Goal: Information Seeking & Learning: Compare options

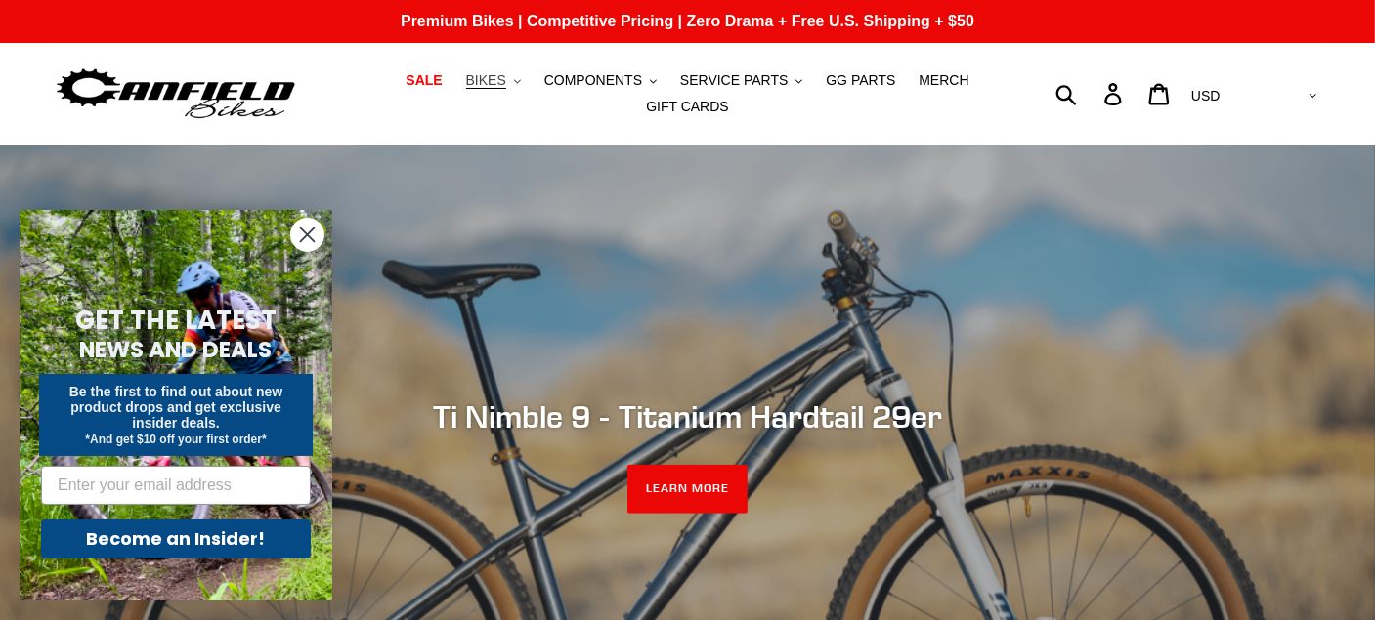
click at [466, 89] on span "BIKES" at bounding box center [486, 80] width 40 height 17
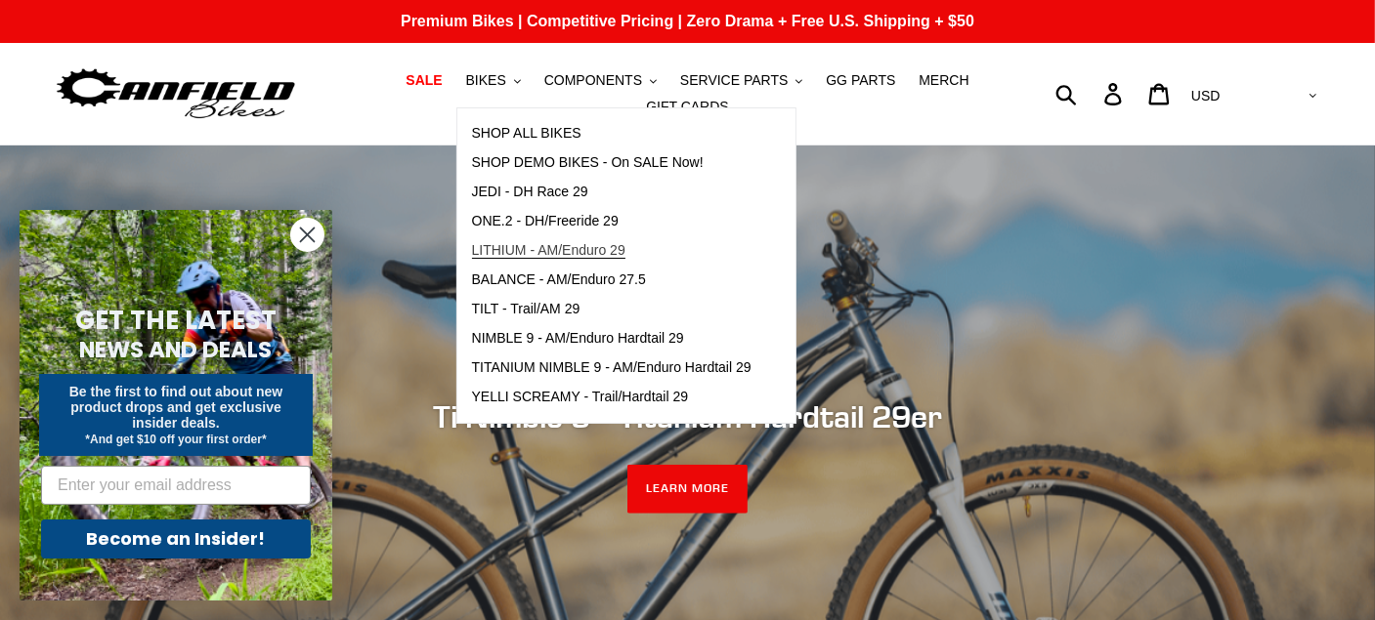
click at [521, 259] on span "LITHIUM - AM/Enduro 29" at bounding box center [548, 250] width 153 height 17
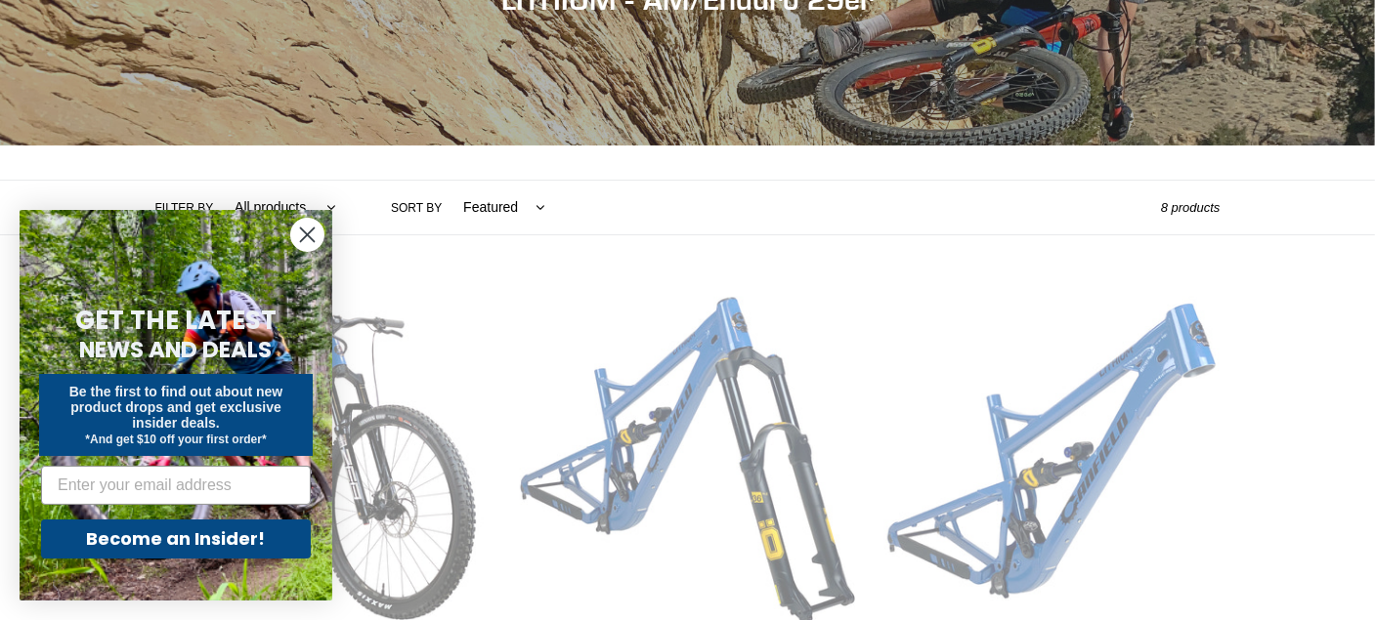
click at [317, 238] on circle "Close dialog" at bounding box center [307, 235] width 32 height 32
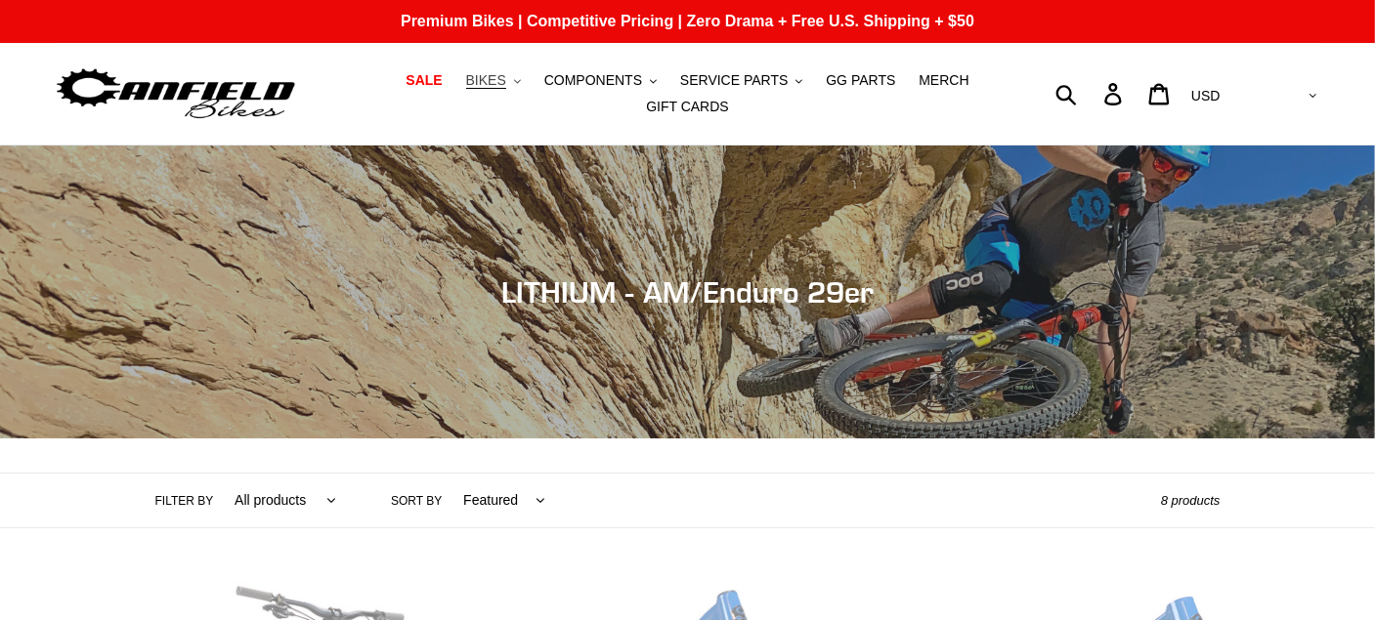
click at [466, 89] on span "BIKES" at bounding box center [486, 80] width 40 height 17
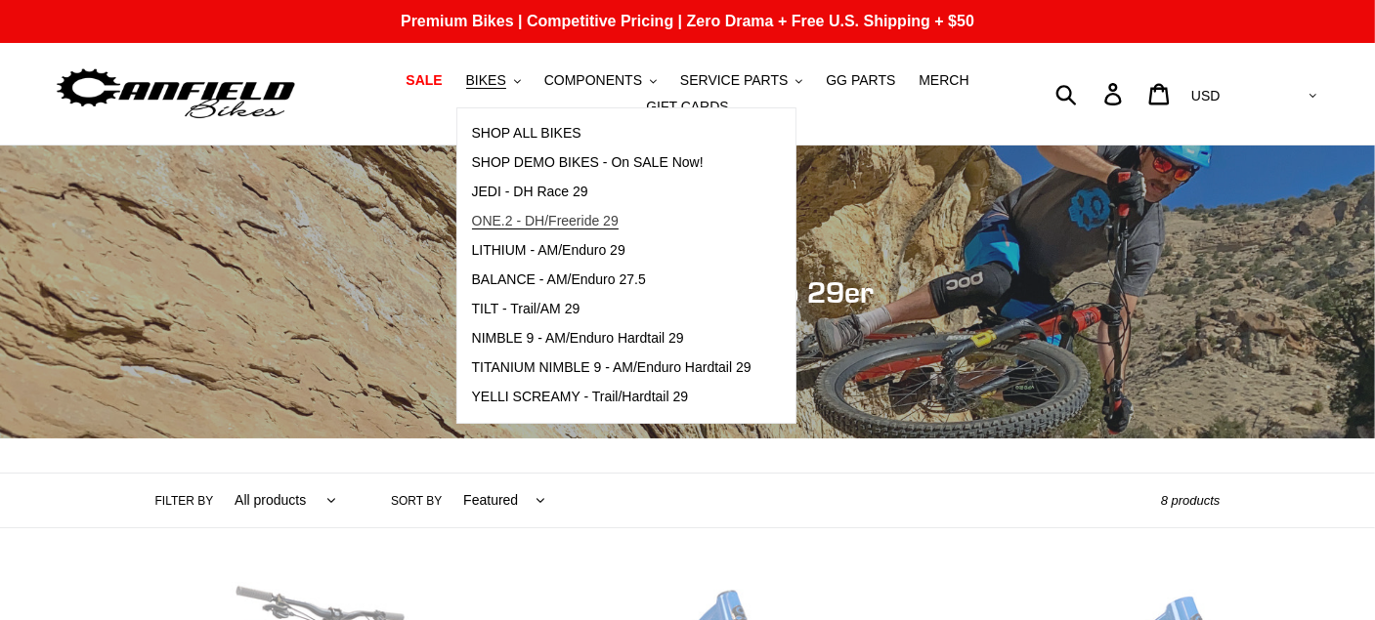
click at [513, 224] on span "ONE.2 - DH/Freeride 29" at bounding box center [545, 221] width 147 height 17
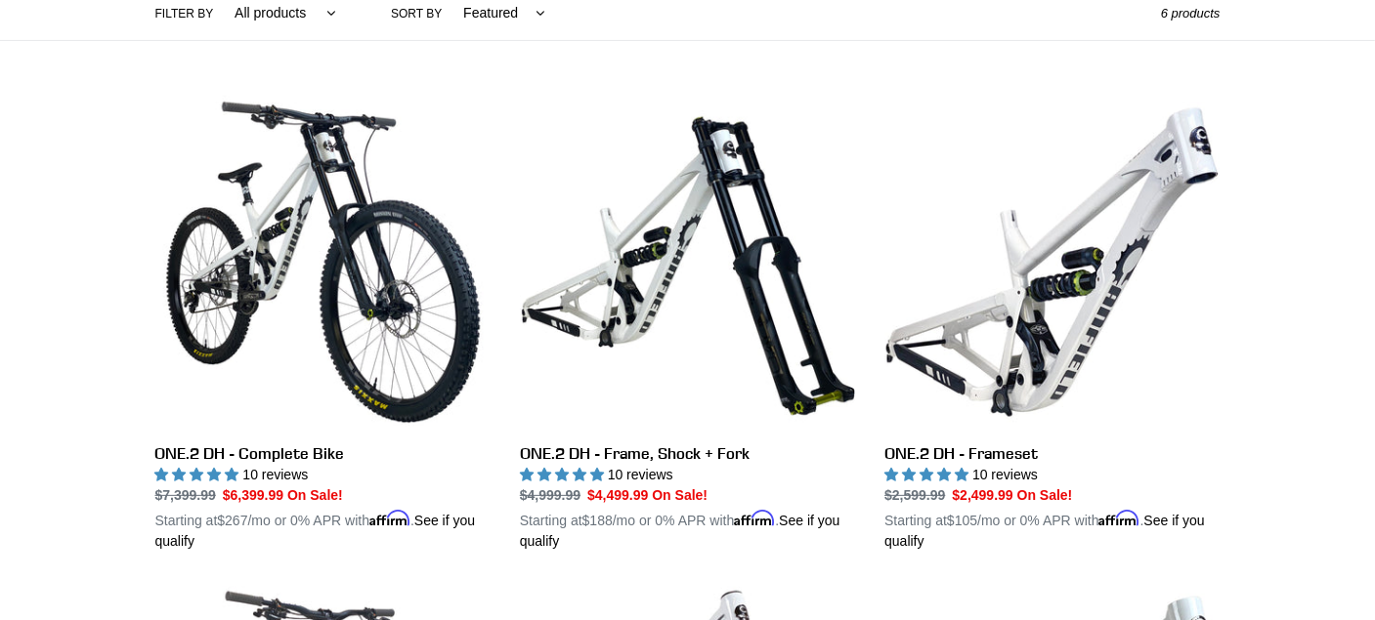
scroll to position [489, 0]
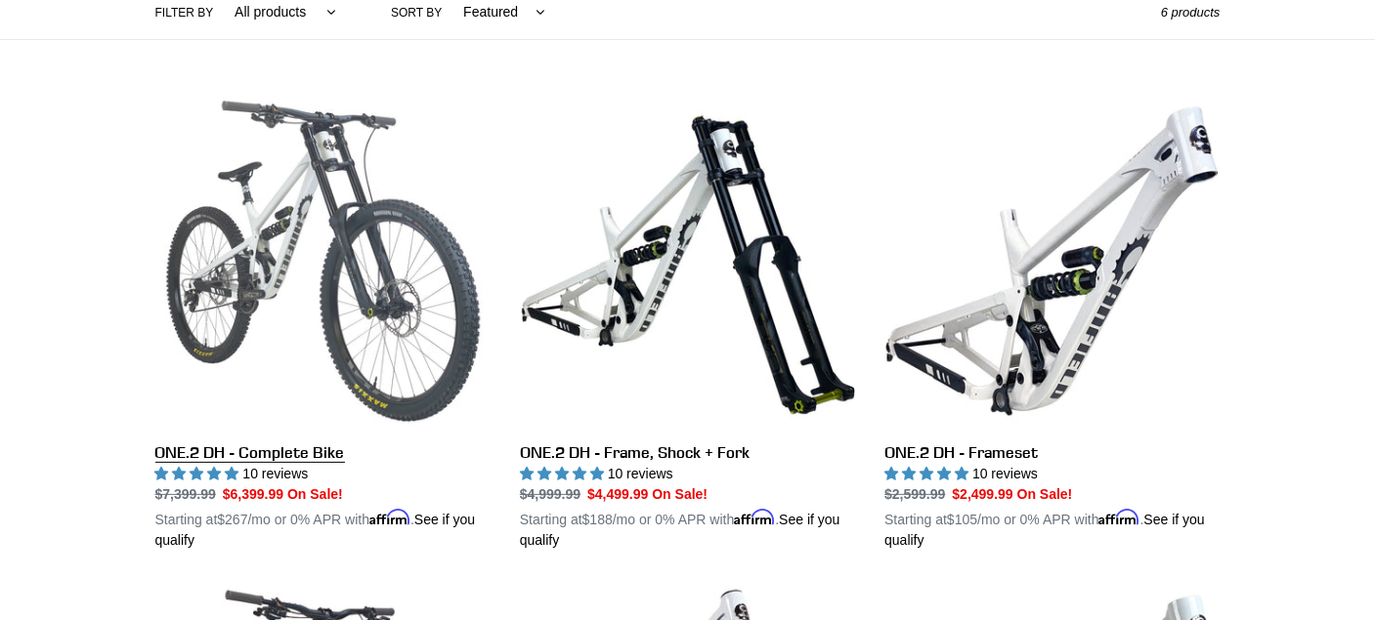
click at [338, 229] on link "ONE.2 DH - Complete Bike" at bounding box center [322, 322] width 335 height 457
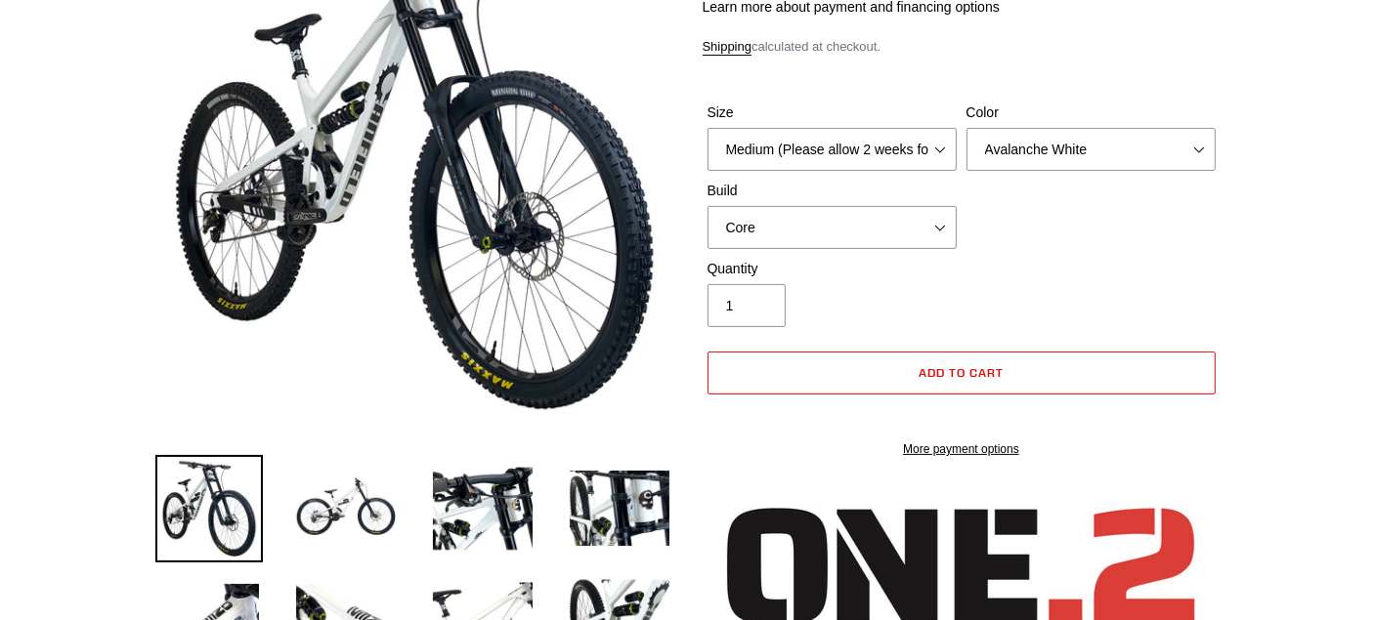
select select "highest-rating"
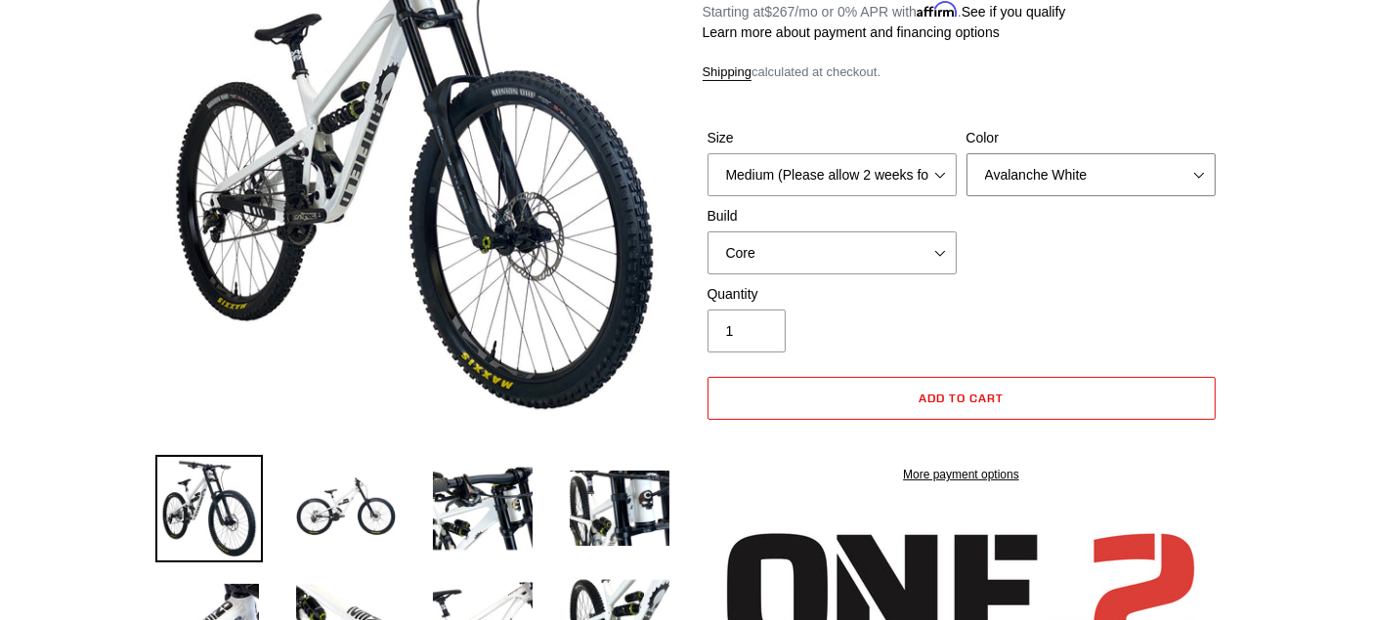
click at [1058, 171] on select "Avalanche White Bentonite Grey" at bounding box center [1090, 174] width 249 height 43
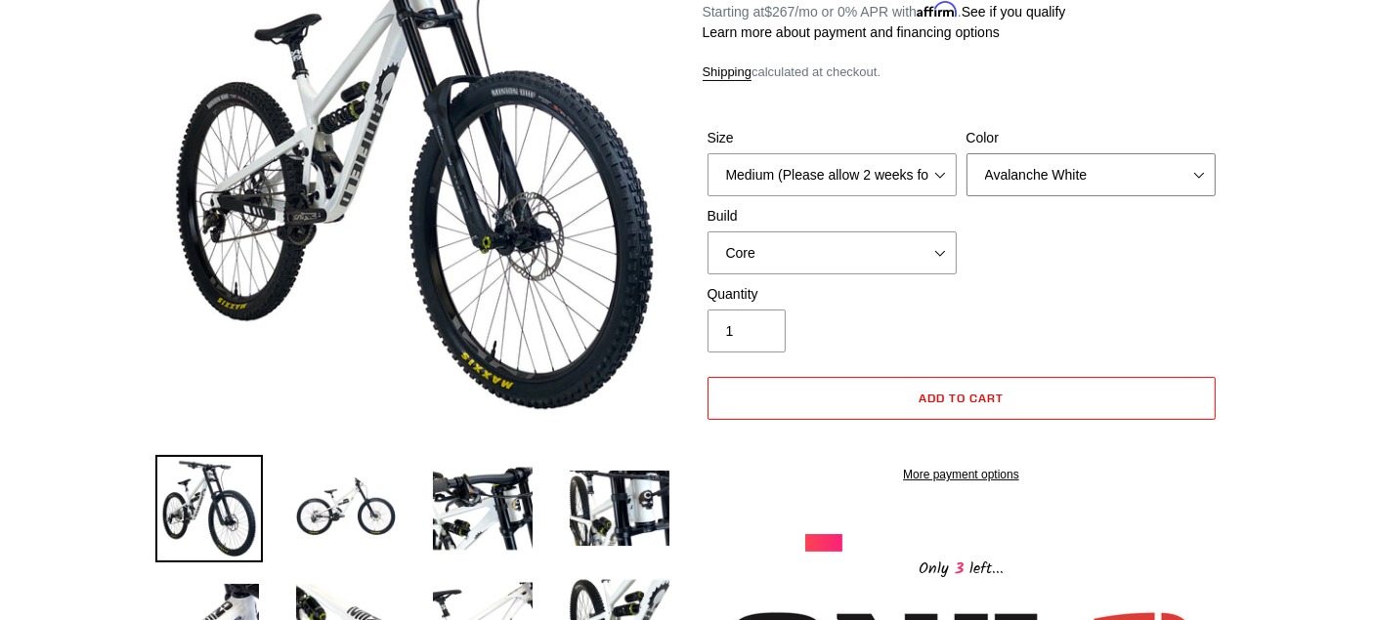
select select "Bentonite Grey"
click at [966, 153] on select "Avalanche White Bentonite Grey" at bounding box center [1090, 174] width 249 height 43
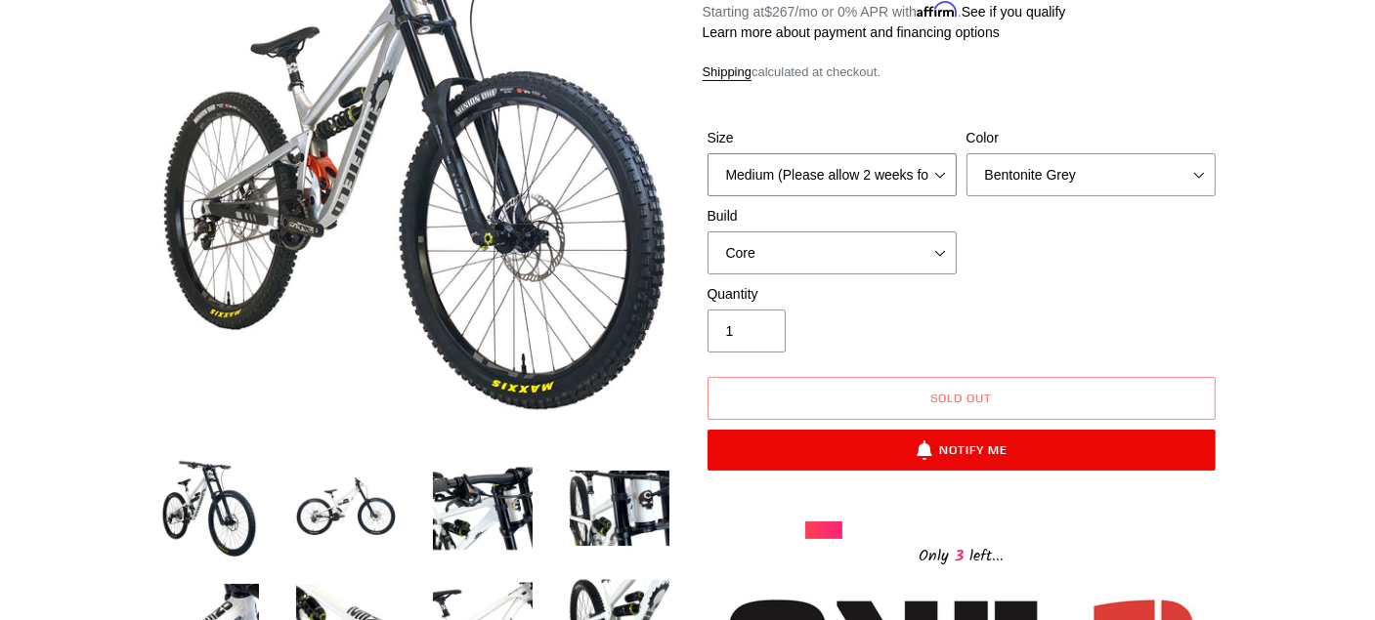
click at [854, 158] on select "Medium (Please allow 2 weeks for delivery) Large (Sold Out)" at bounding box center [831, 174] width 249 height 43
select select "Large (Sold Out)"
click at [707, 153] on select "Medium (Please allow 2 weeks for delivery) Large (Sold Out)" at bounding box center [831, 174] width 249 height 43
click at [1069, 163] on select "Avalanche White Bentonite Grey" at bounding box center [1090, 174] width 249 height 43
select select "Avalanche White"
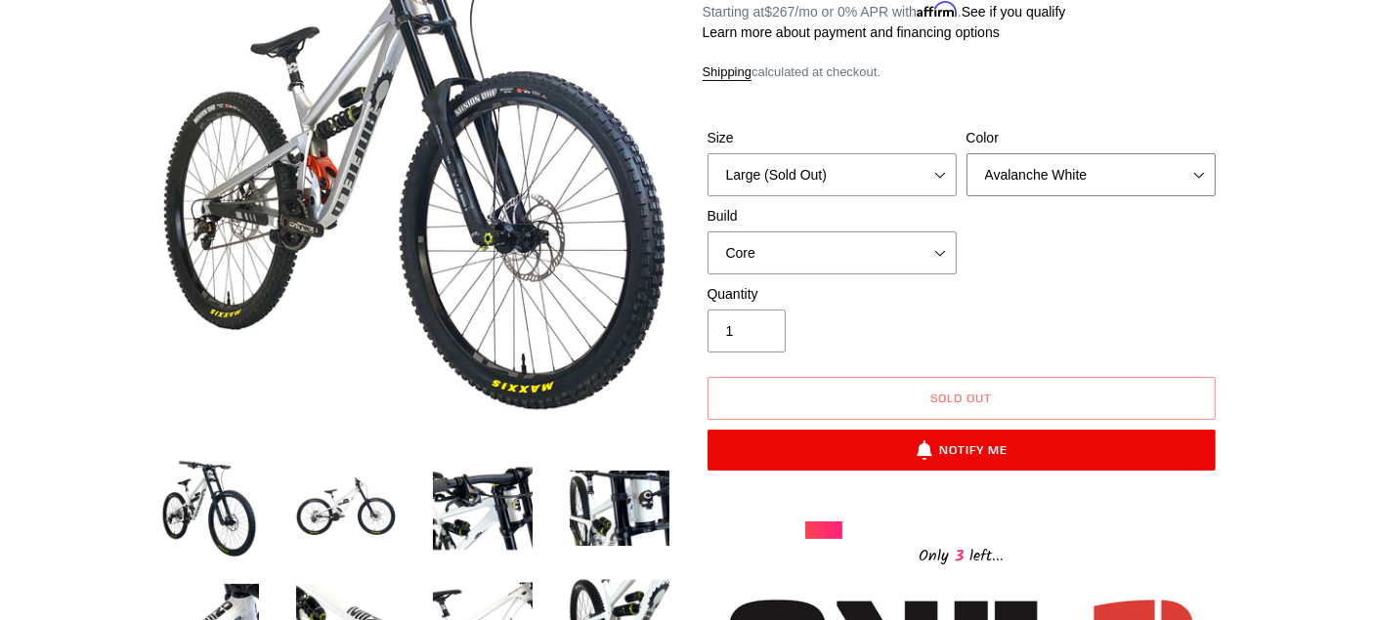
click at [966, 153] on select "Avalanche White Bentonite Grey" at bounding box center [1090, 174] width 249 height 43
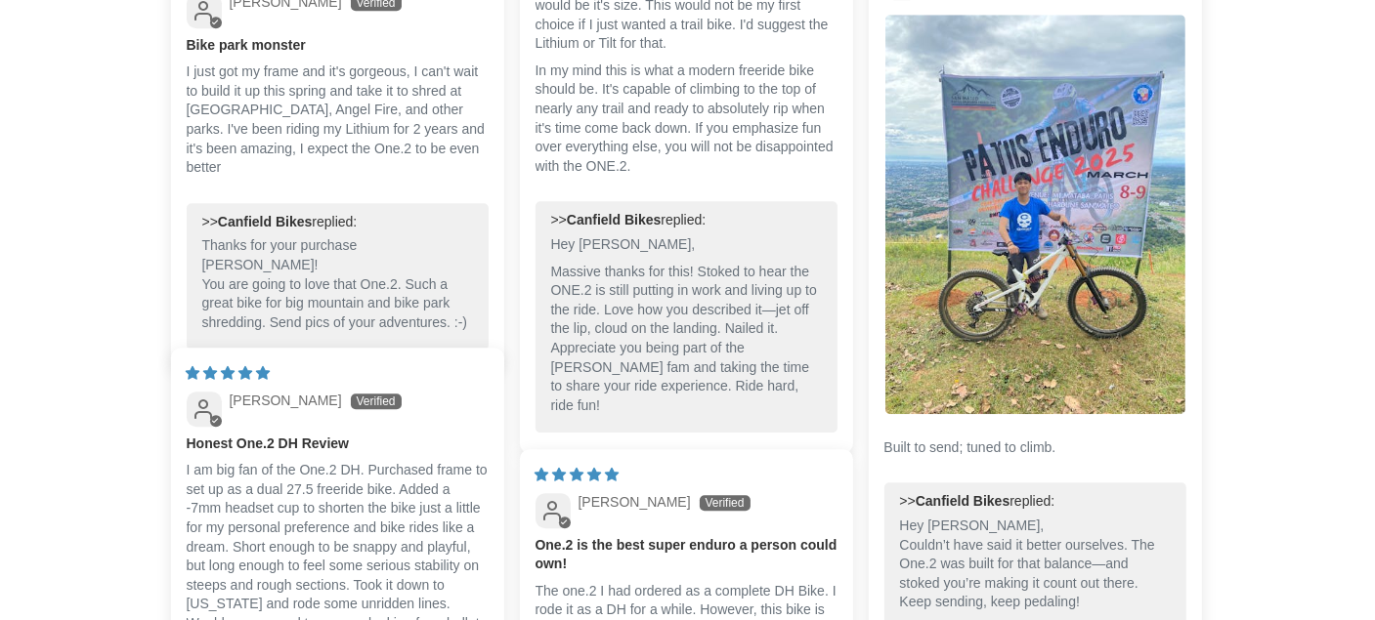
scroll to position [4788, 0]
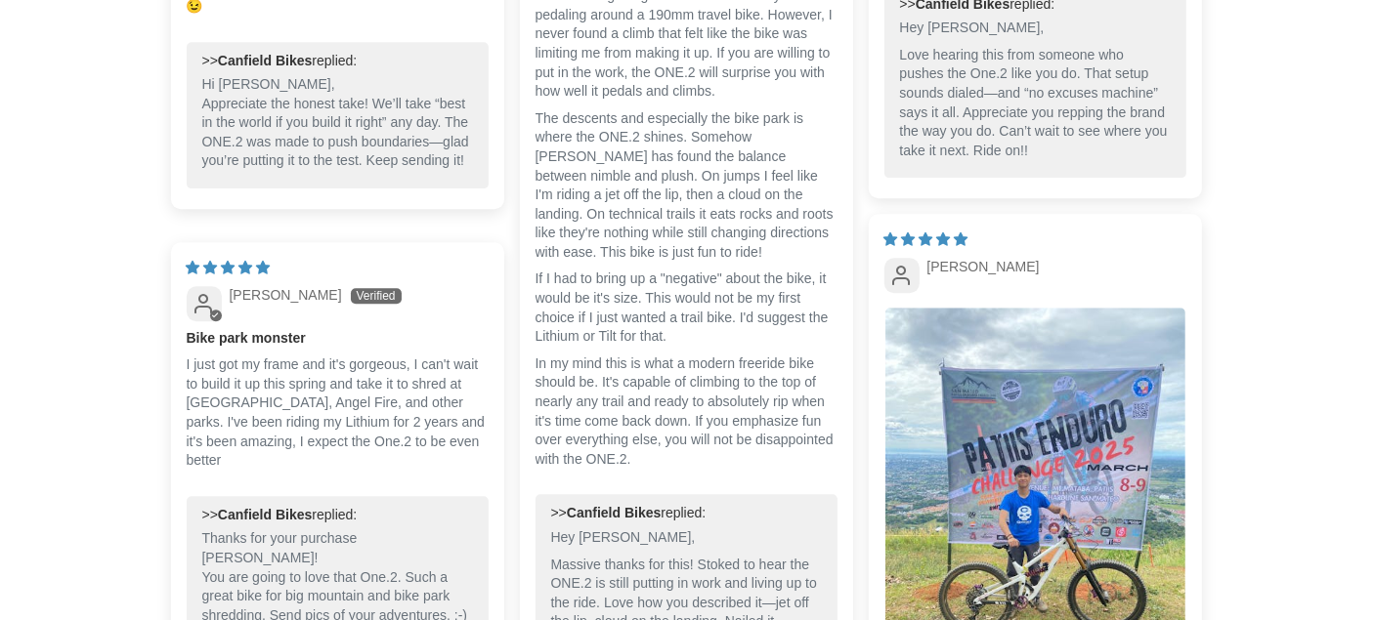
click at [126, 237] on div "Customer Reviews 5.00 out of 5 Based on 10 reviews 10 0 0 0 0 See all reviews W…" at bounding box center [688, 235] width 1173 height 2496
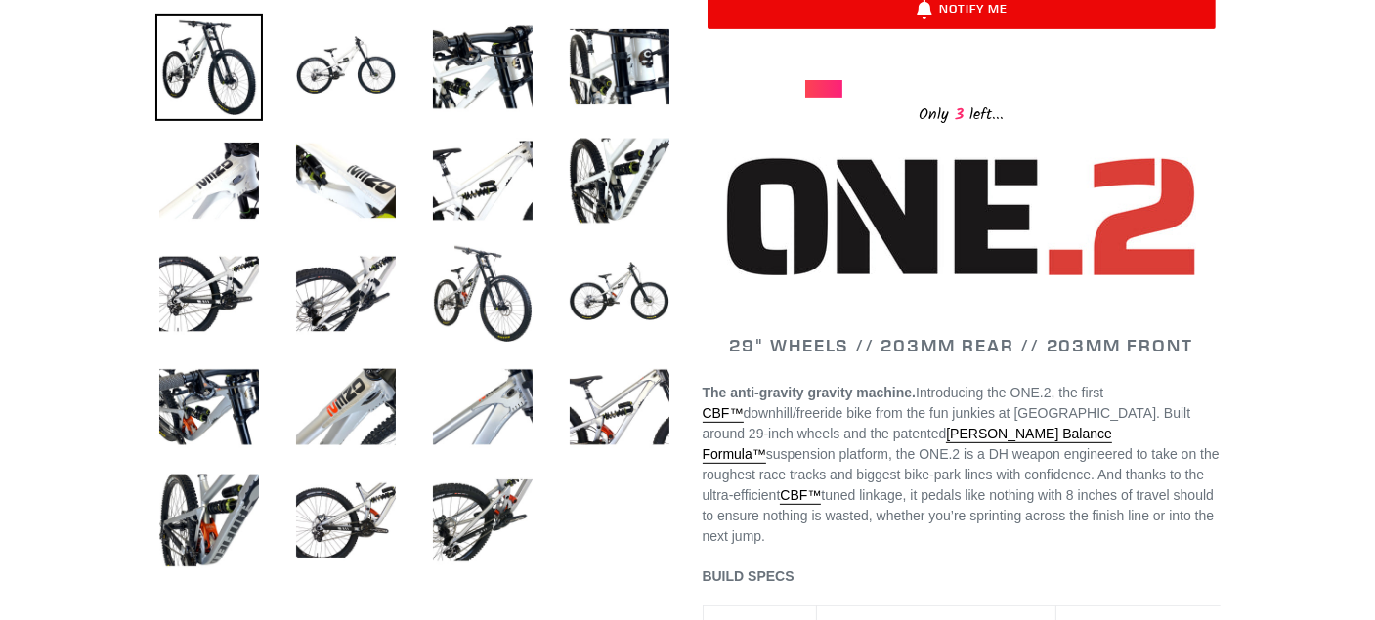
scroll to position [782, 0]
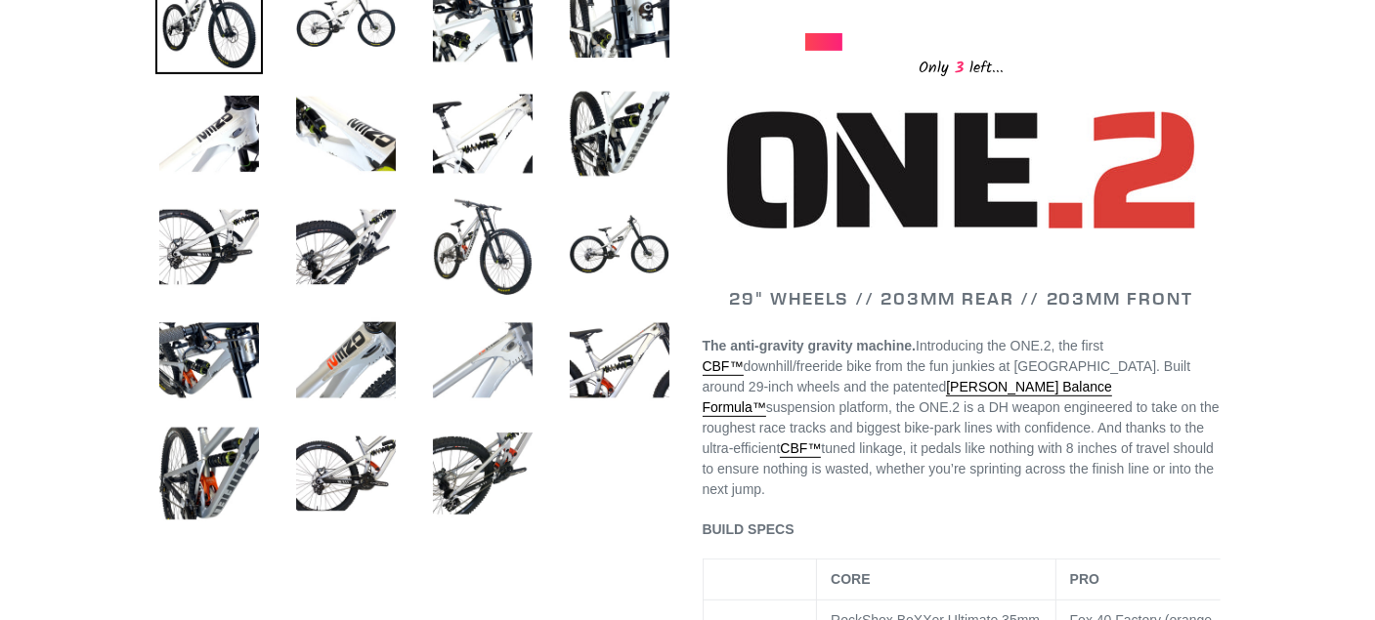
click at [511, 352] on img at bounding box center [482, 360] width 107 height 107
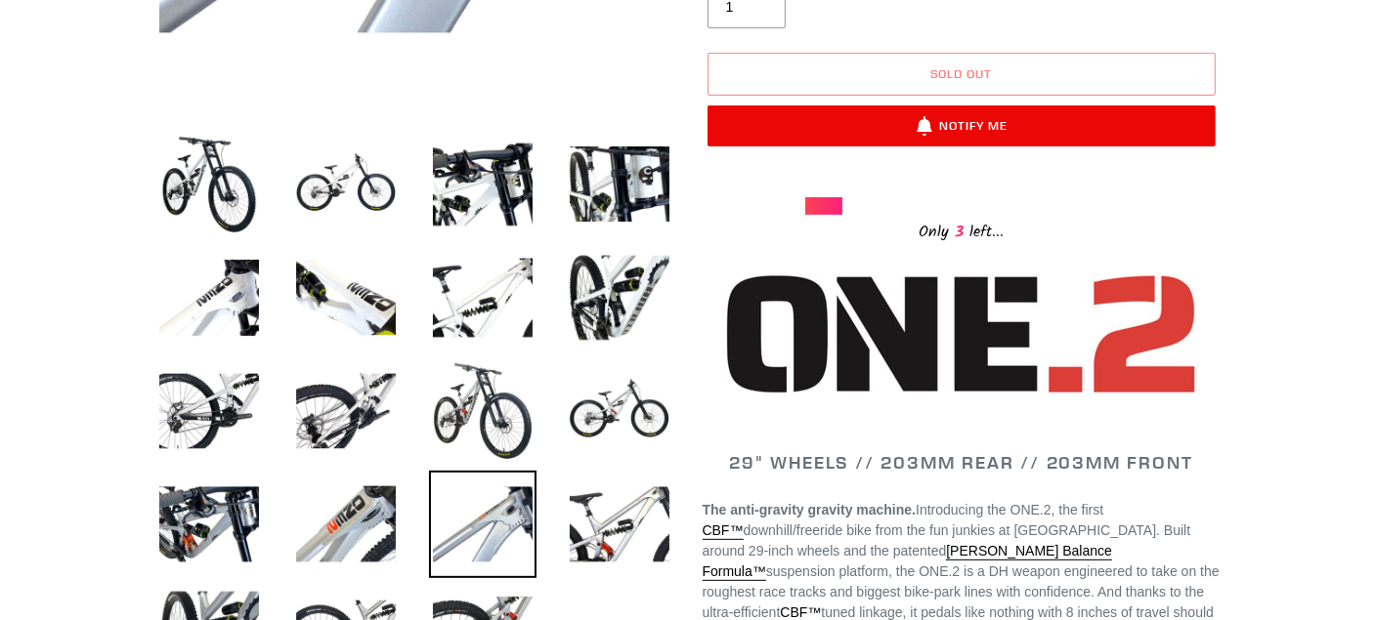
scroll to position [879, 0]
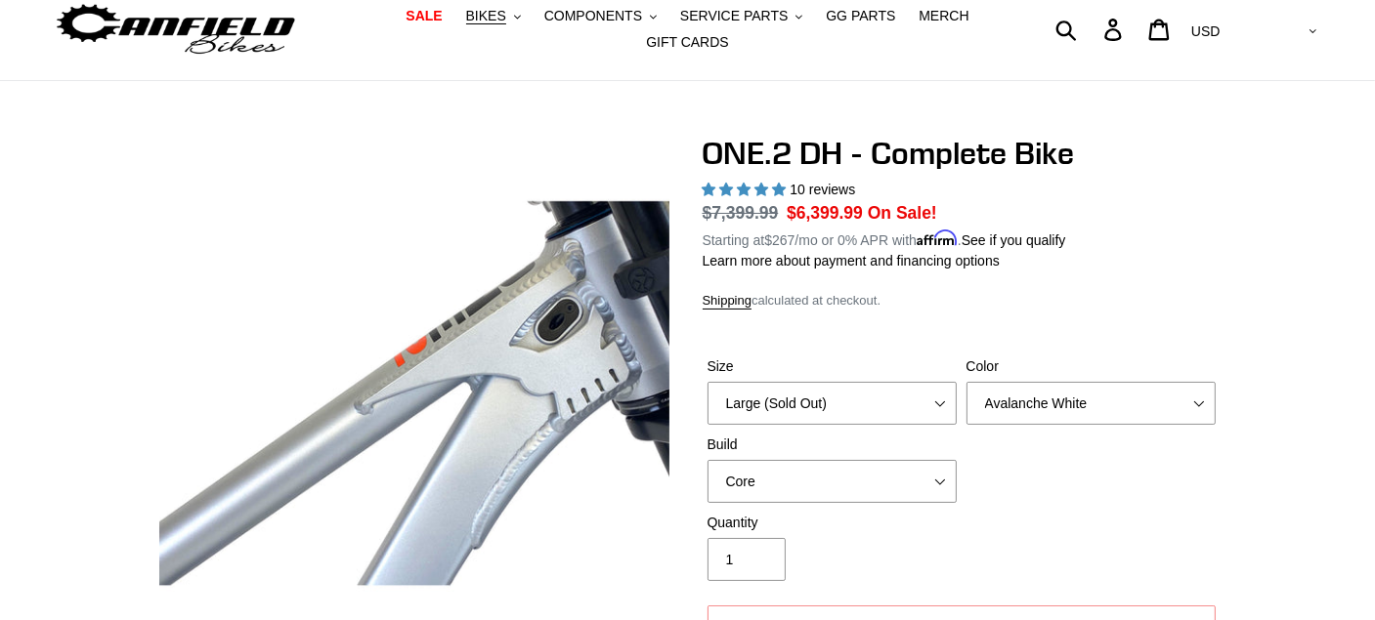
scroll to position [0, 0]
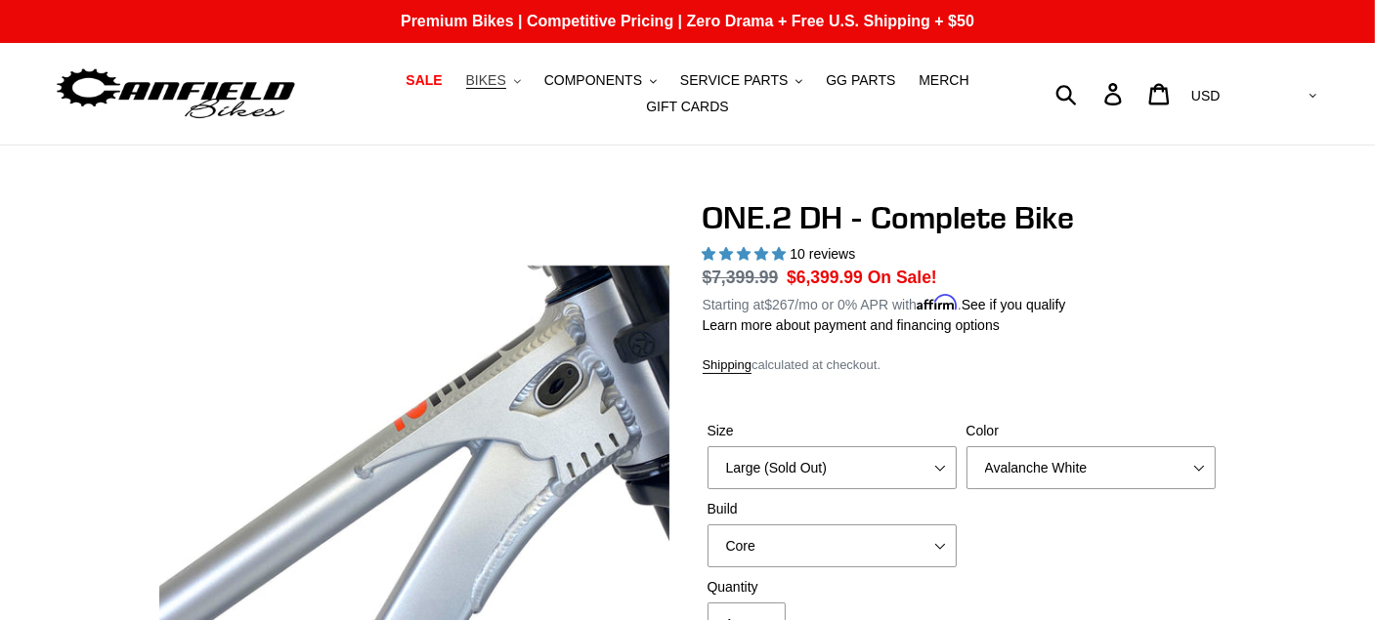
click at [466, 89] on span "BIKES" at bounding box center [486, 80] width 40 height 17
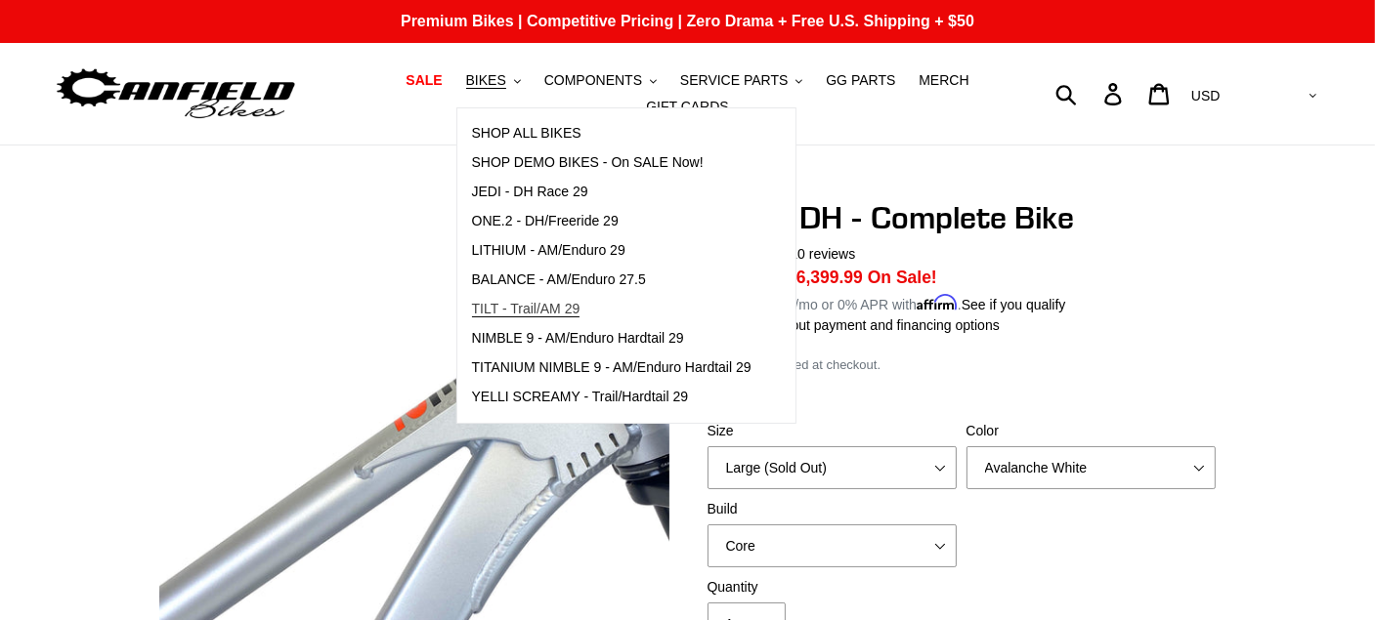
click at [528, 312] on span "TILT - Trail/AM 29" at bounding box center [526, 309] width 108 height 17
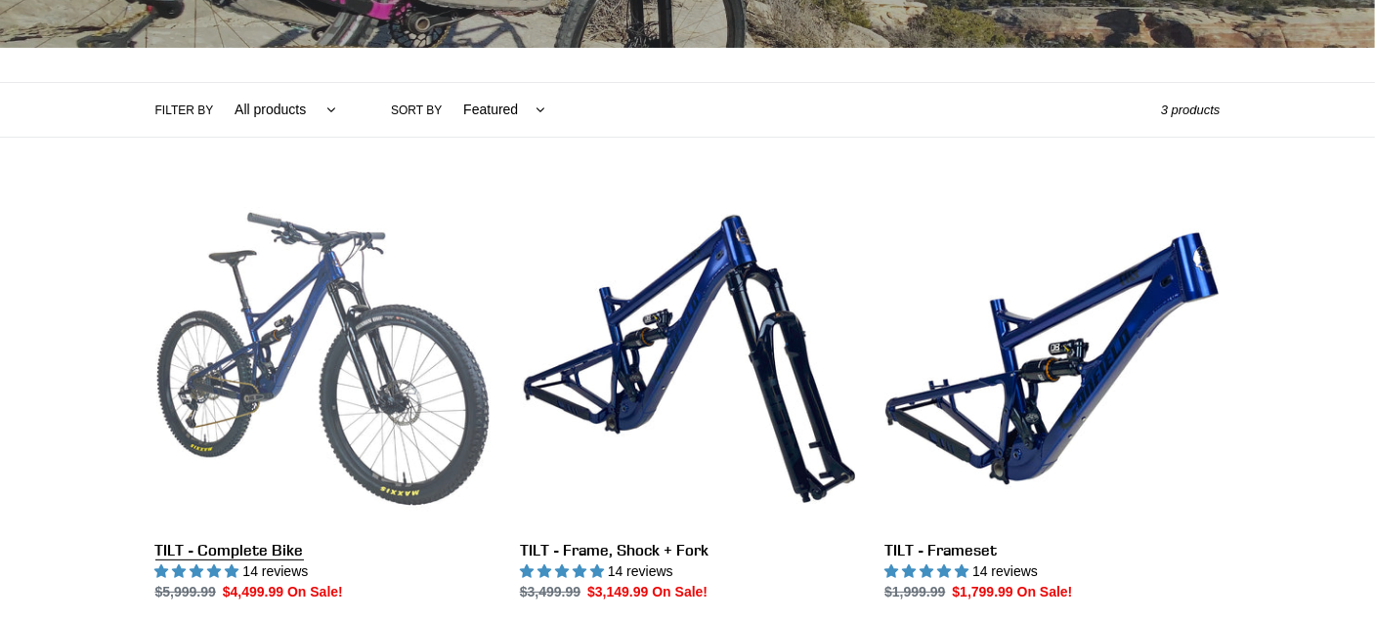
click at [410, 320] on link "TILT - Complete Bike" at bounding box center [322, 397] width 335 height 411
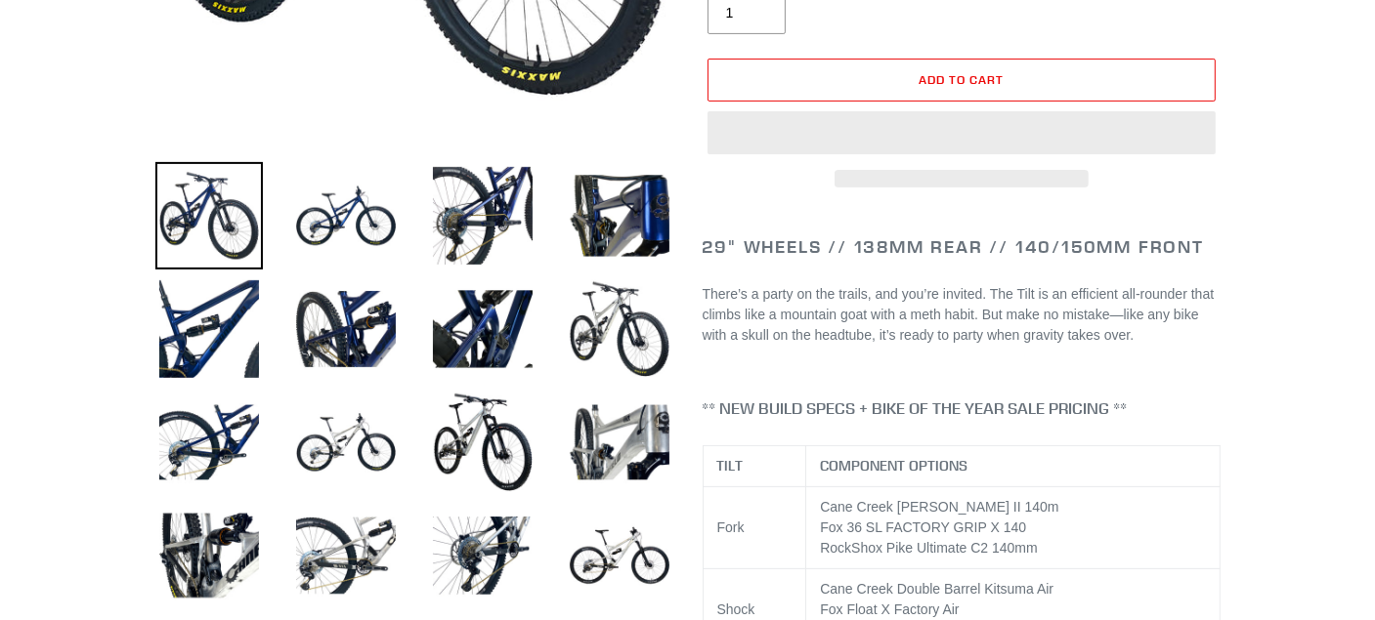
select select "highest-rating"
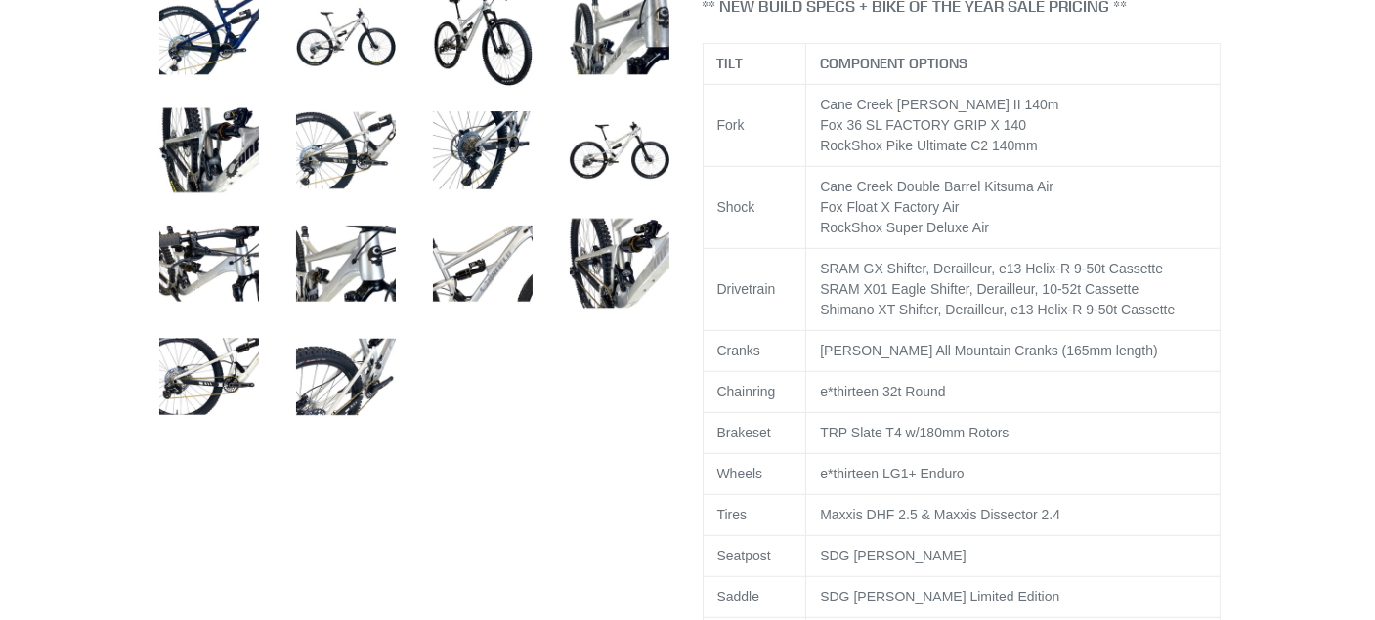
scroll to position [1173, 0]
